Goal: Information Seeking & Learning: Learn about a topic

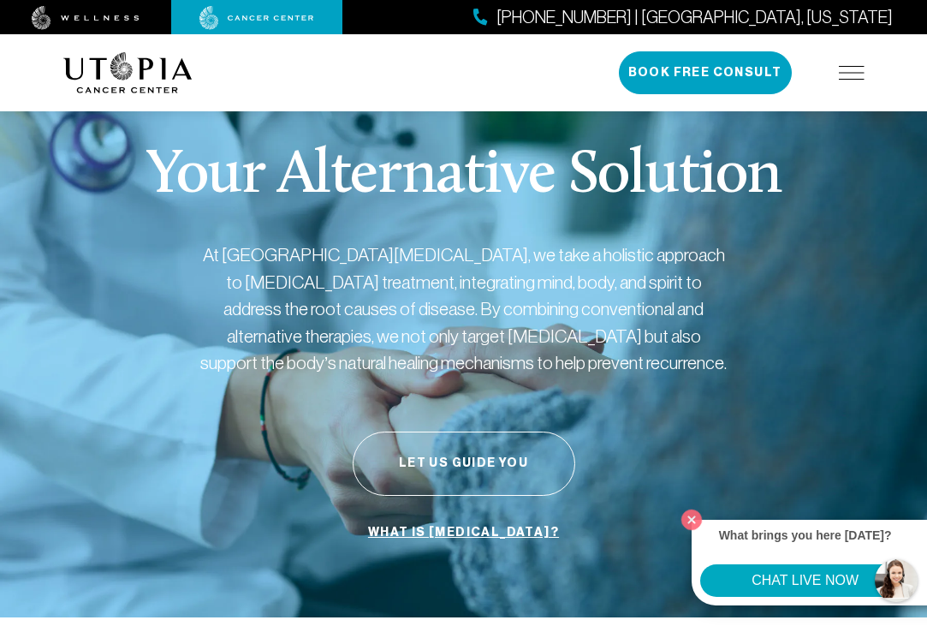
click at [471, 527] on link "What is [MEDICAL_DATA]?" at bounding box center [463, 532] width 199 height 33
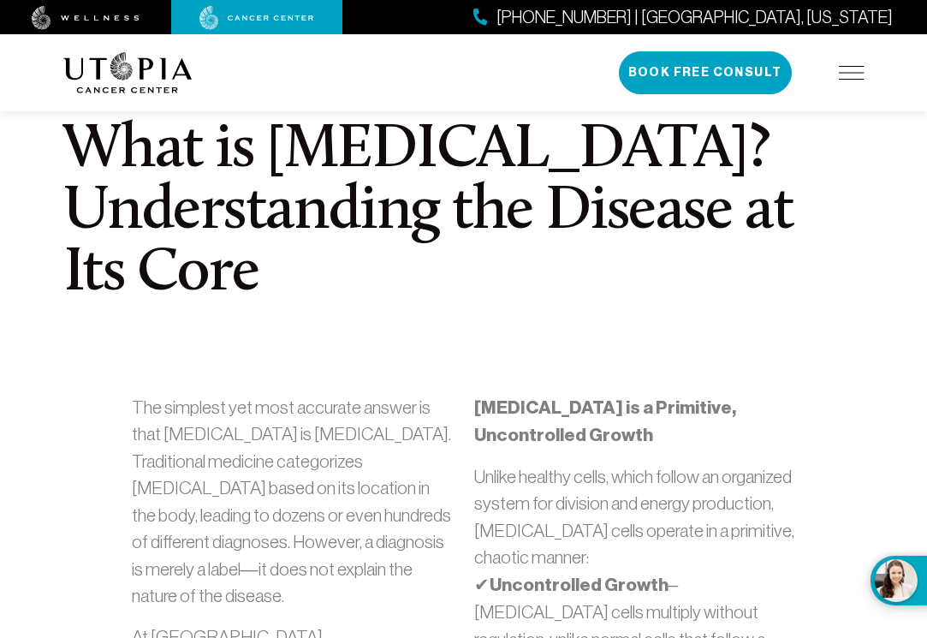
scroll to position [482, 0]
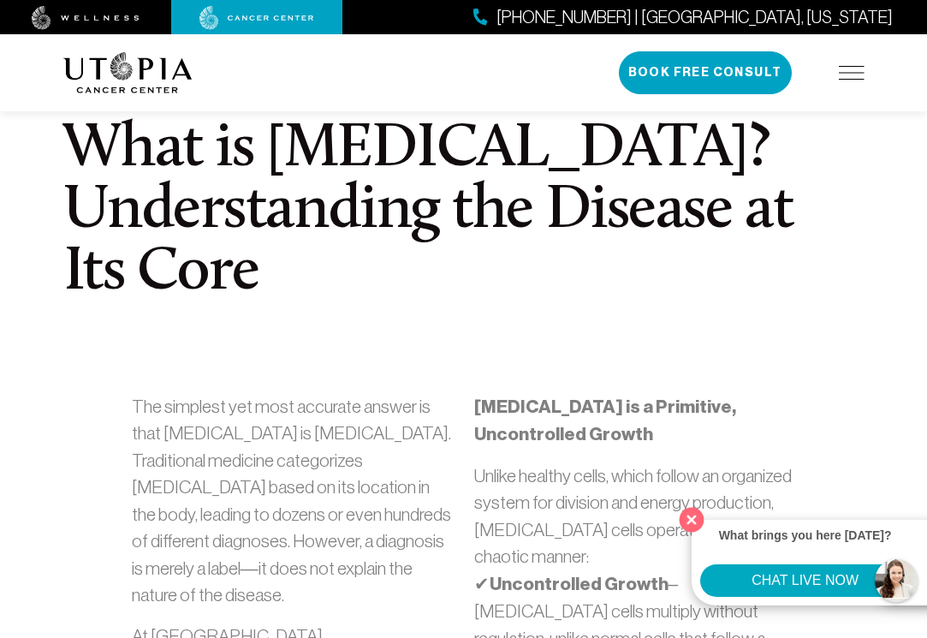
click at [695, 518] on button "Close" at bounding box center [691, 519] width 35 height 35
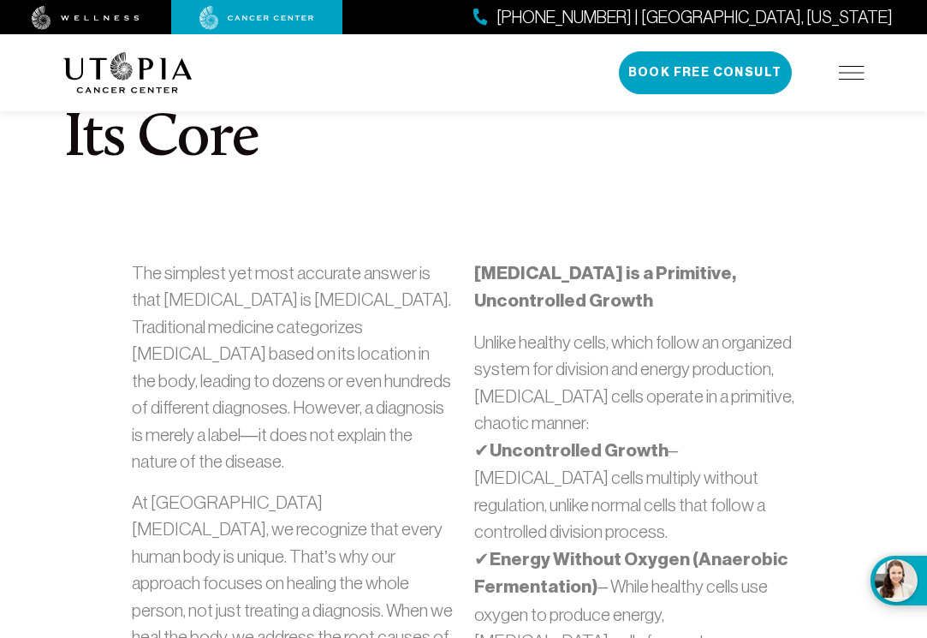
scroll to position [616, 0]
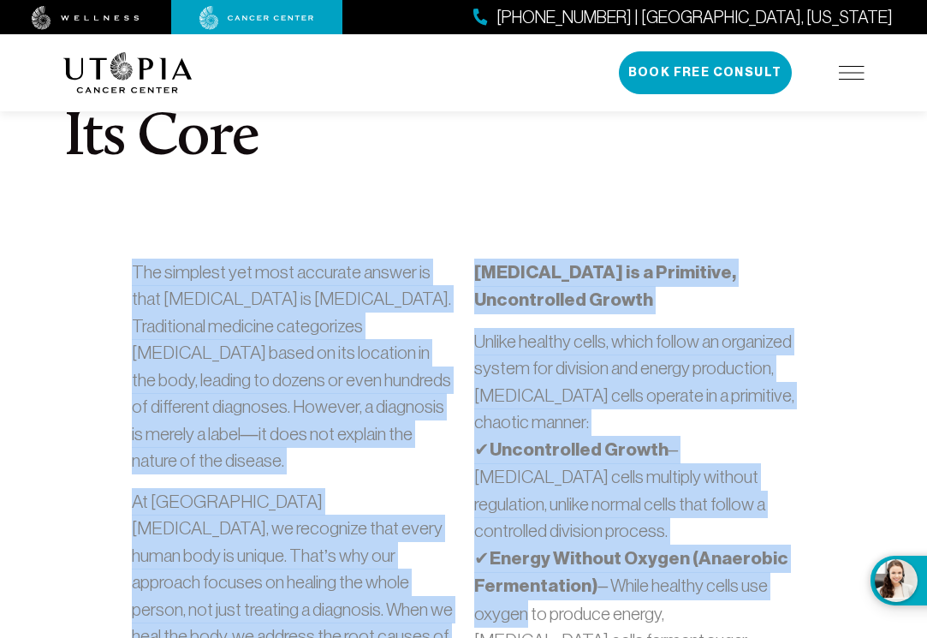
drag, startPoint x: 121, startPoint y: 196, endPoint x: 519, endPoint y: 510, distance: 507.0
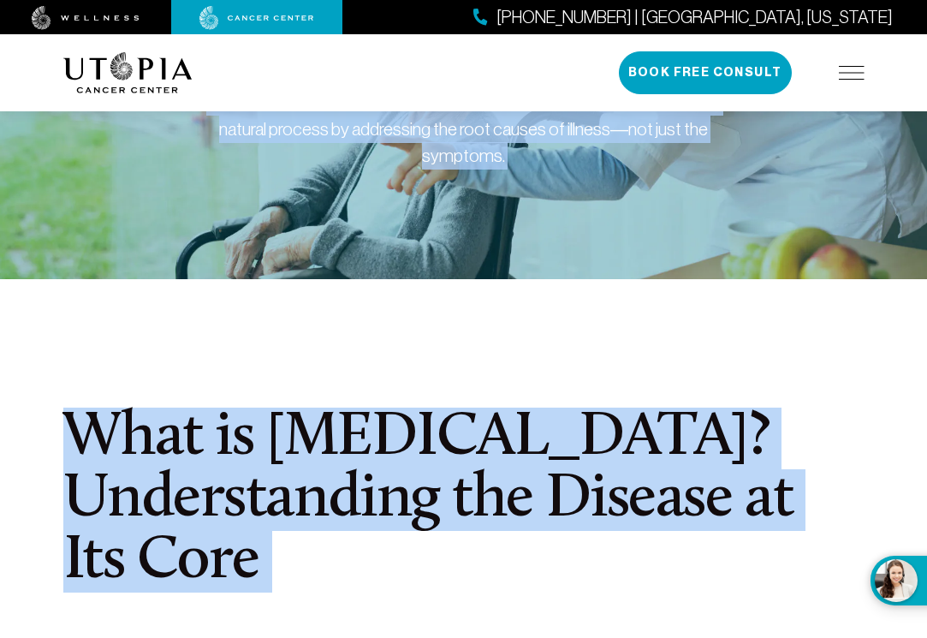
scroll to position [0, 0]
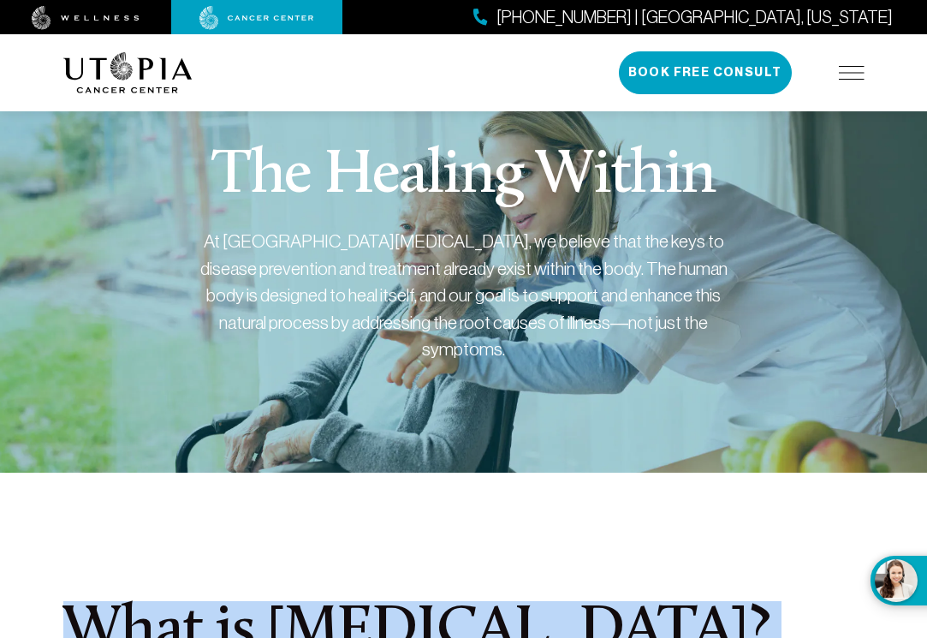
drag, startPoint x: 468, startPoint y: 194, endPoint x: 509, endPoint y: 486, distance: 294.8
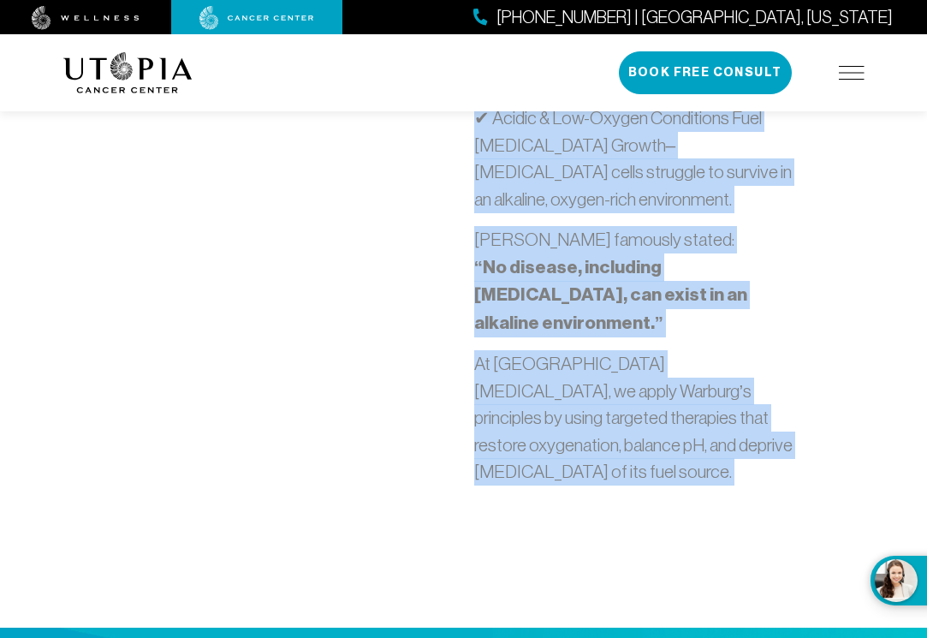
scroll to position [1803, 0]
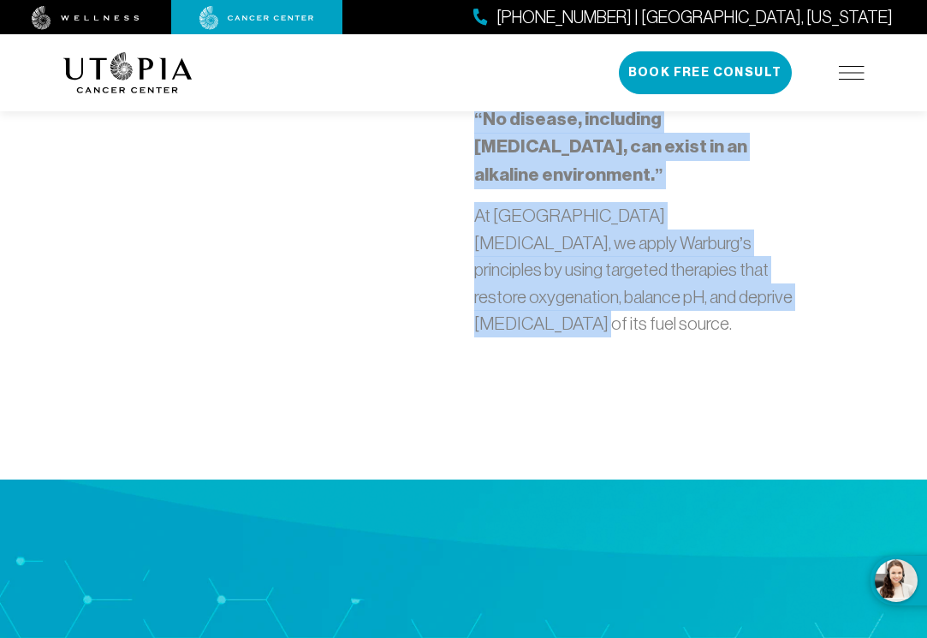
drag, startPoint x: 56, startPoint y: 235, endPoint x: 506, endPoint y: 170, distance: 453.9
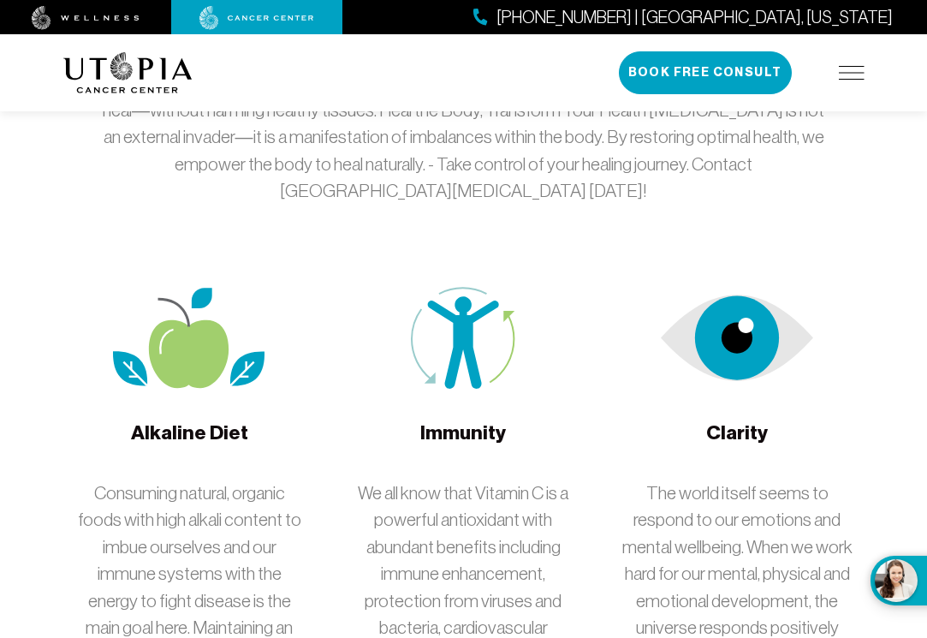
scroll to position [3229, 0]
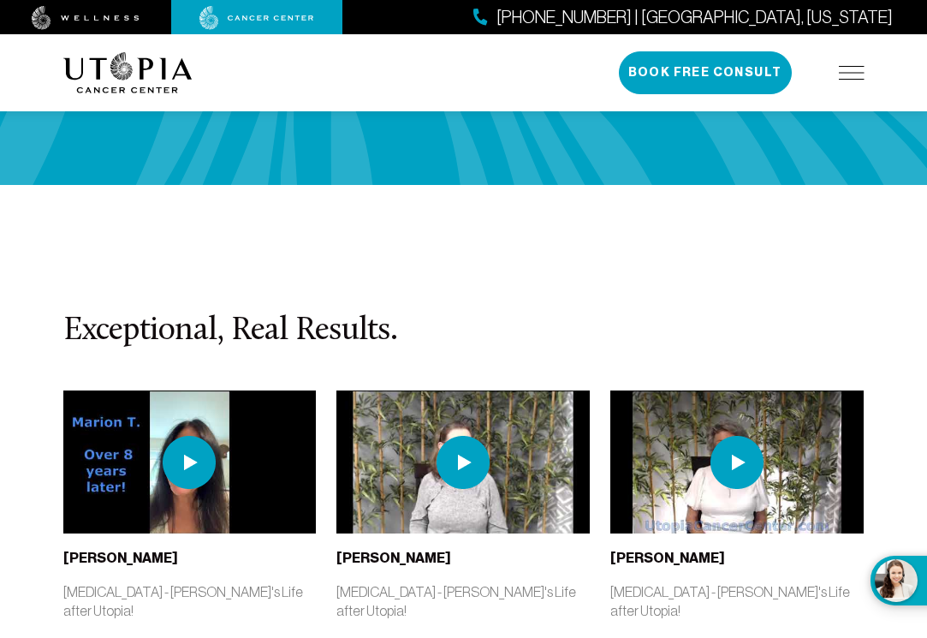
scroll to position [4266, 0]
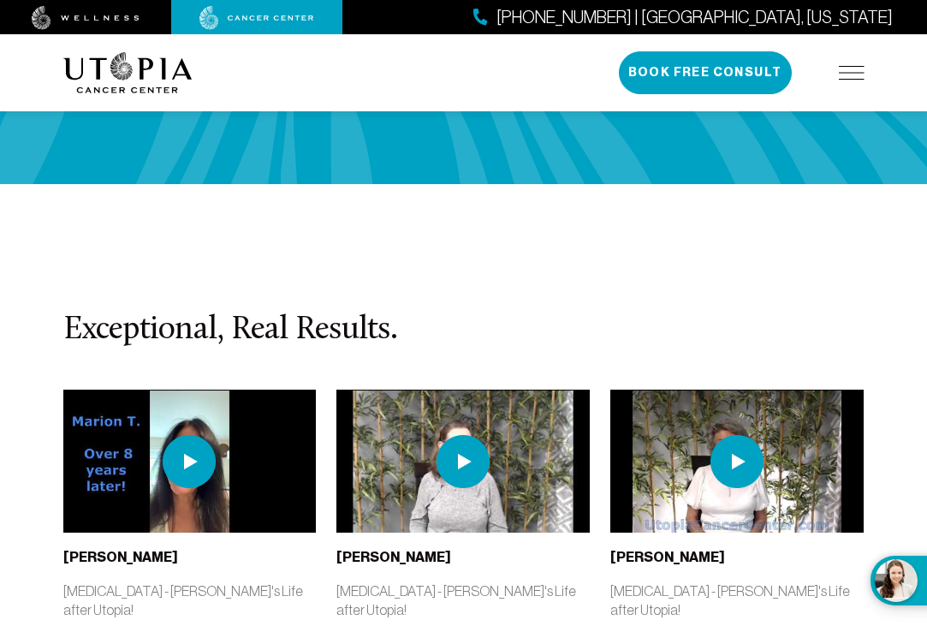
click at [461, 435] on img at bounding box center [463, 461] width 53 height 53
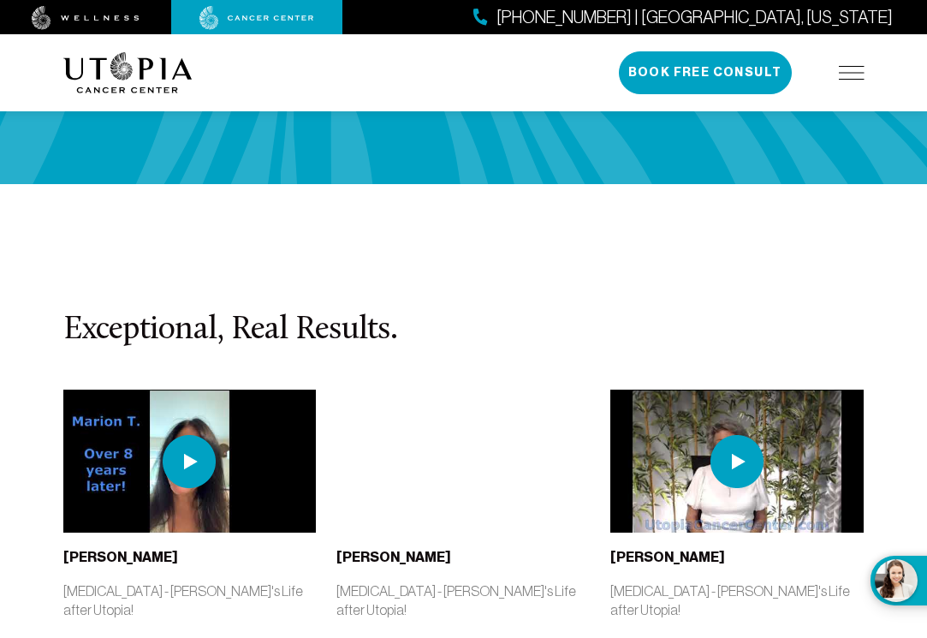
click at [173, 435] on img at bounding box center [189, 461] width 53 height 53
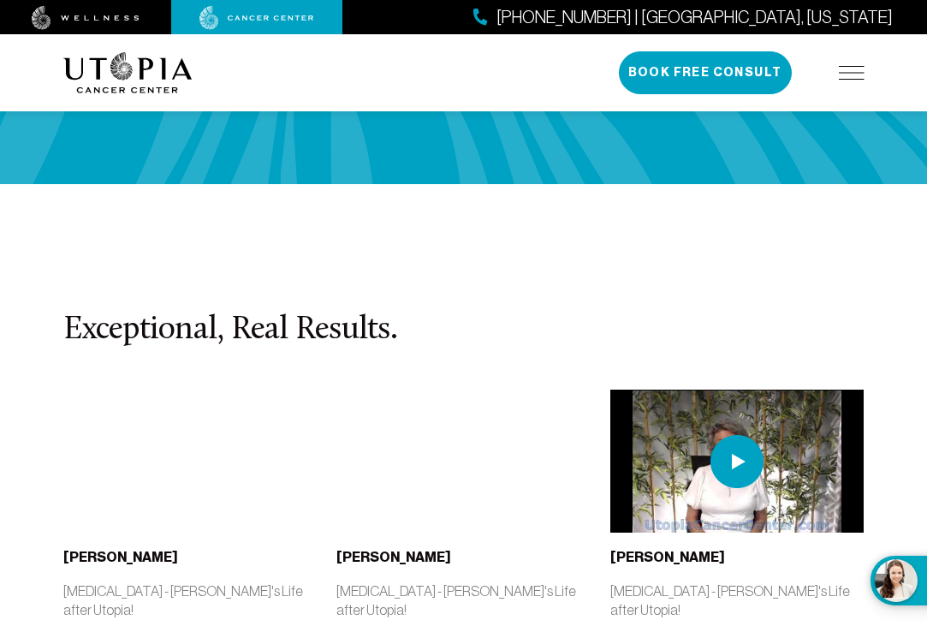
click at [729, 435] on img at bounding box center [736, 461] width 53 height 53
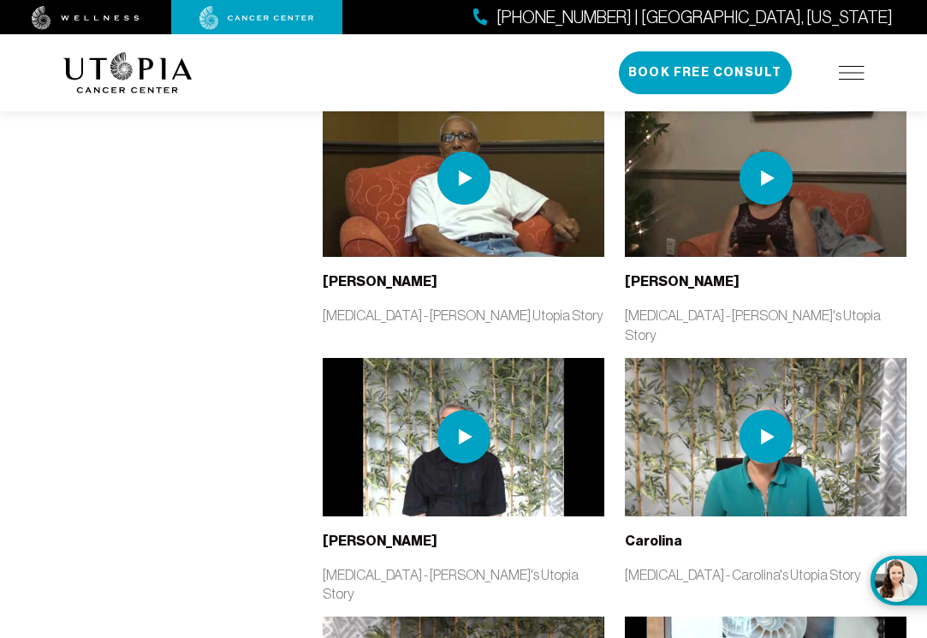
scroll to position [3283, 0]
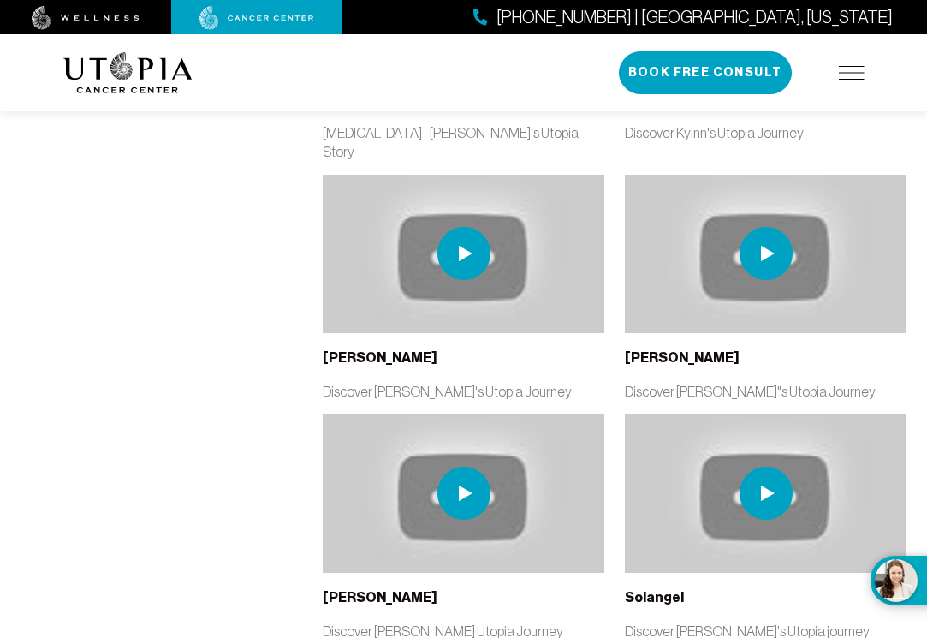
scroll to position [4777, 0]
